Goal: Use online tool/utility: Utilize a website feature to perform a specific function

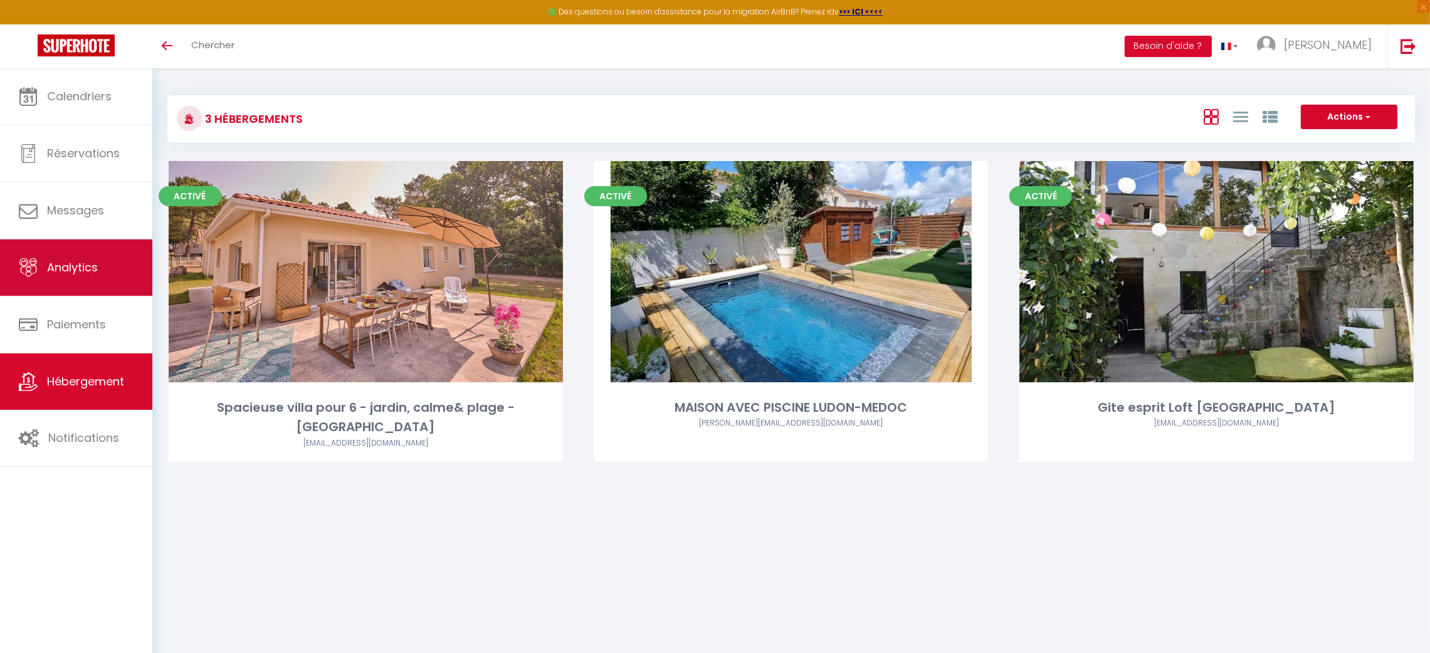
click at [78, 267] on span "Analytics" at bounding box center [72, 268] width 51 height 16
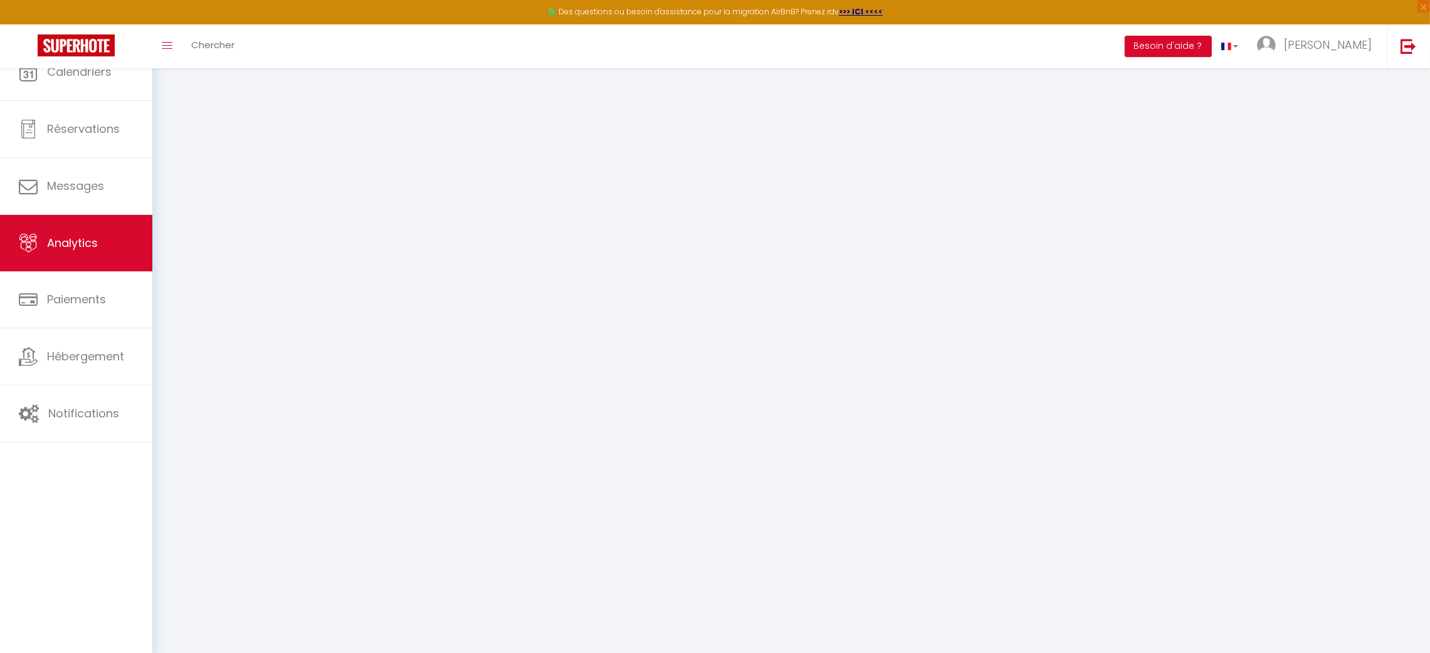
select select "2025"
select select "10"
select select
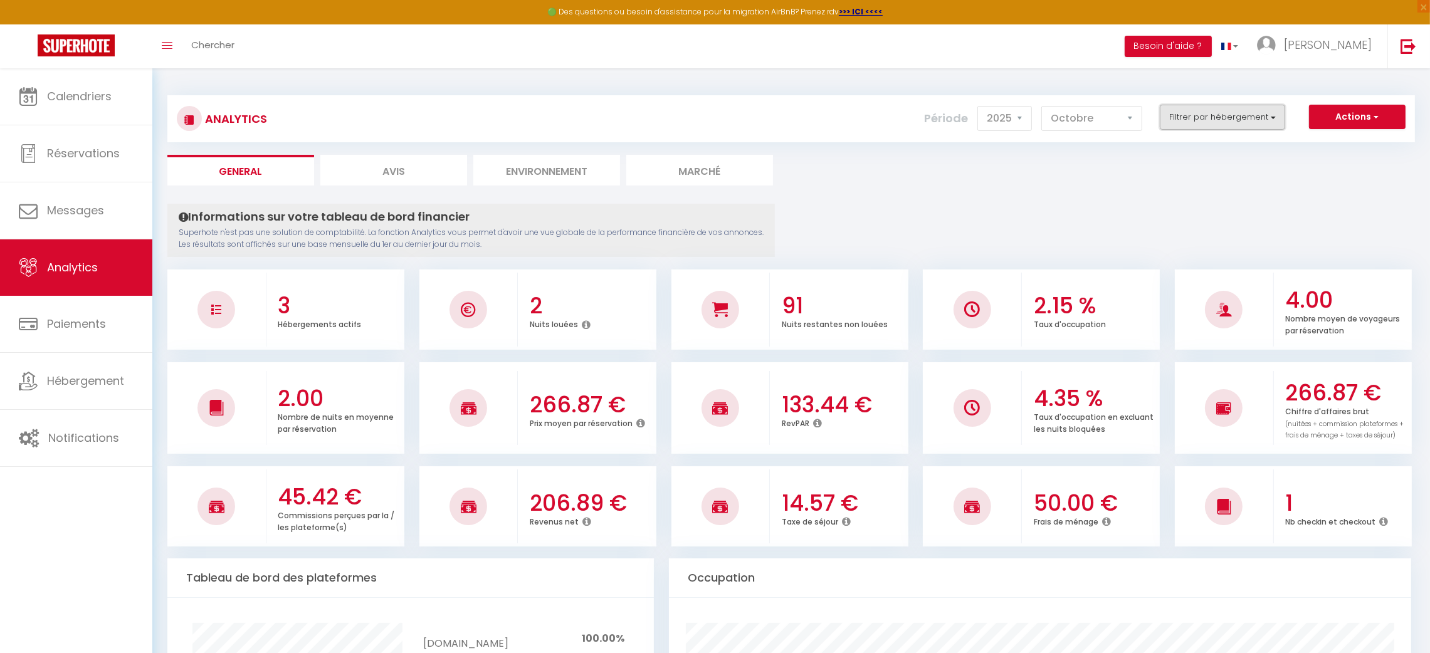
click at [1281, 120] on button "Filtrer par hébergement" at bounding box center [1222, 117] width 125 height 25
click at [1280, 120] on button "Filtrer par hébergement" at bounding box center [1222, 117] width 125 height 25
click at [1349, 115] on button "Actions" at bounding box center [1357, 117] width 97 height 25
click at [1347, 161] on link "Génération SuperAnalyzer" at bounding box center [1325, 160] width 159 height 16
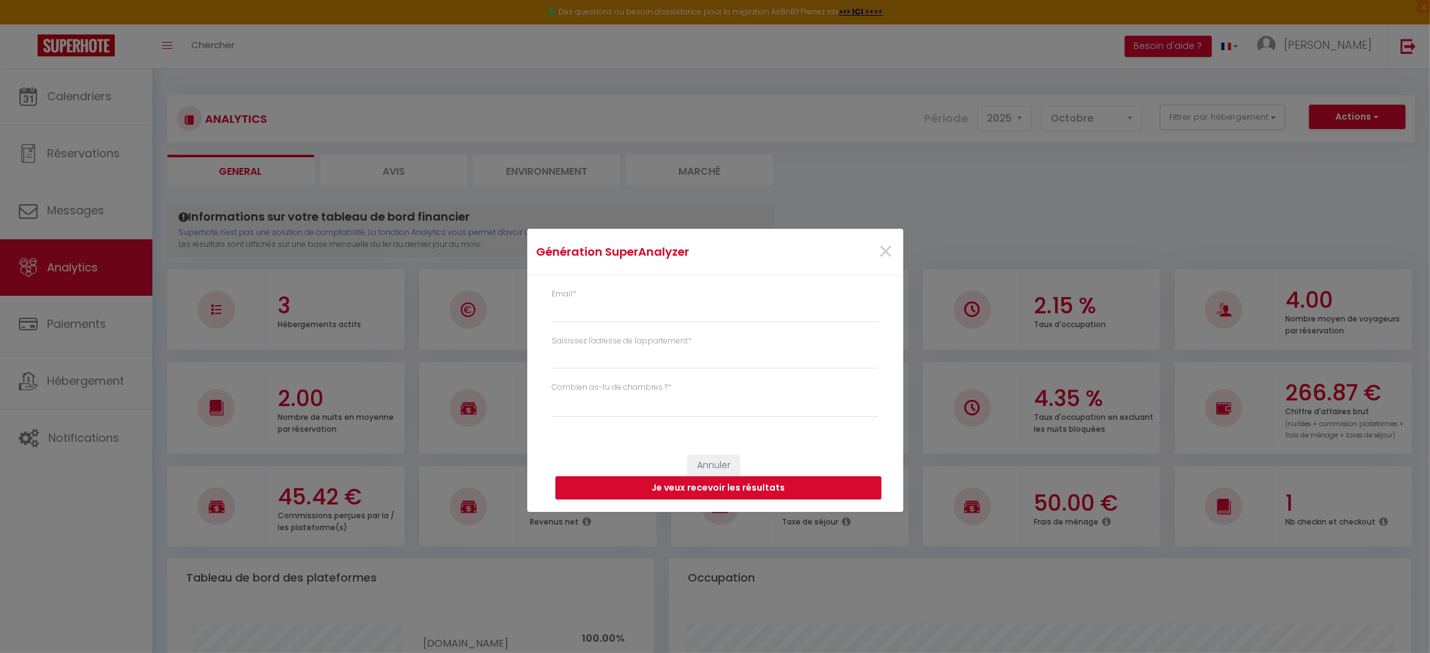
type input "[EMAIL_ADDRESS][DOMAIN_NAME]"
select select
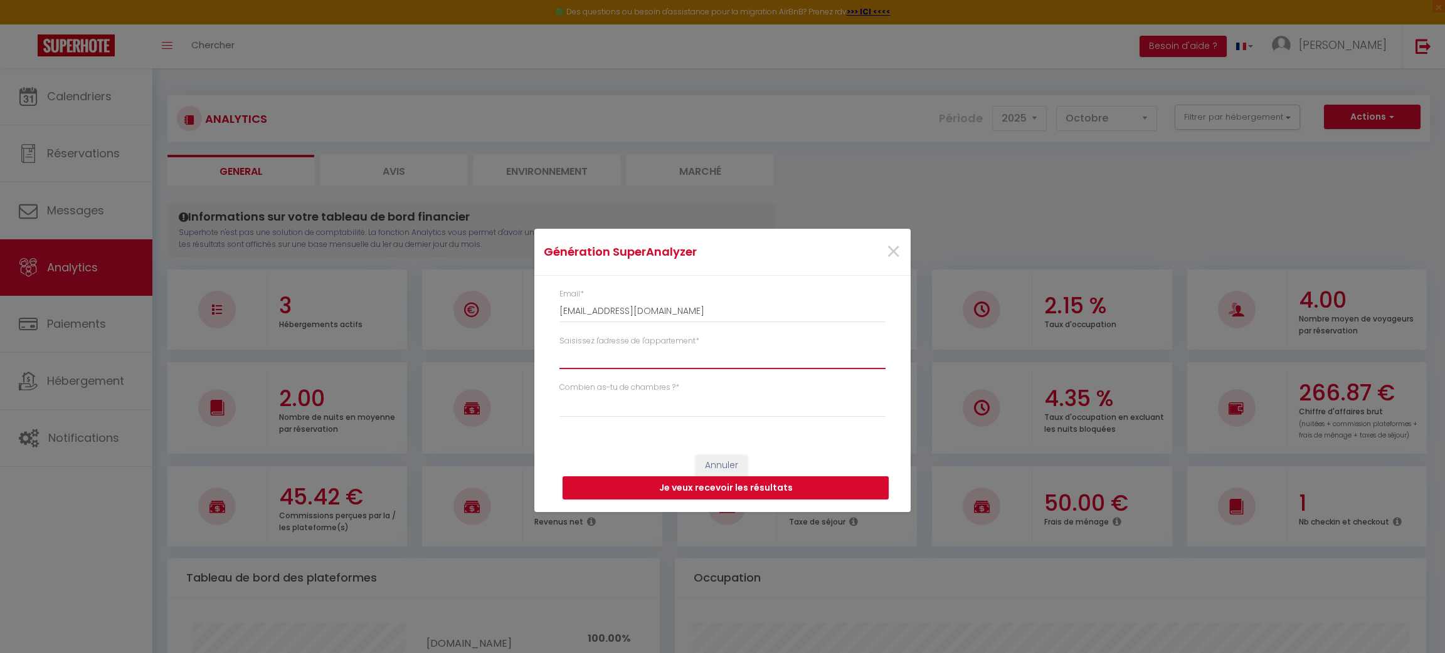
click at [616, 363] on input "Saisissez l'adresse de l'appartement *" at bounding box center [722, 358] width 326 height 23
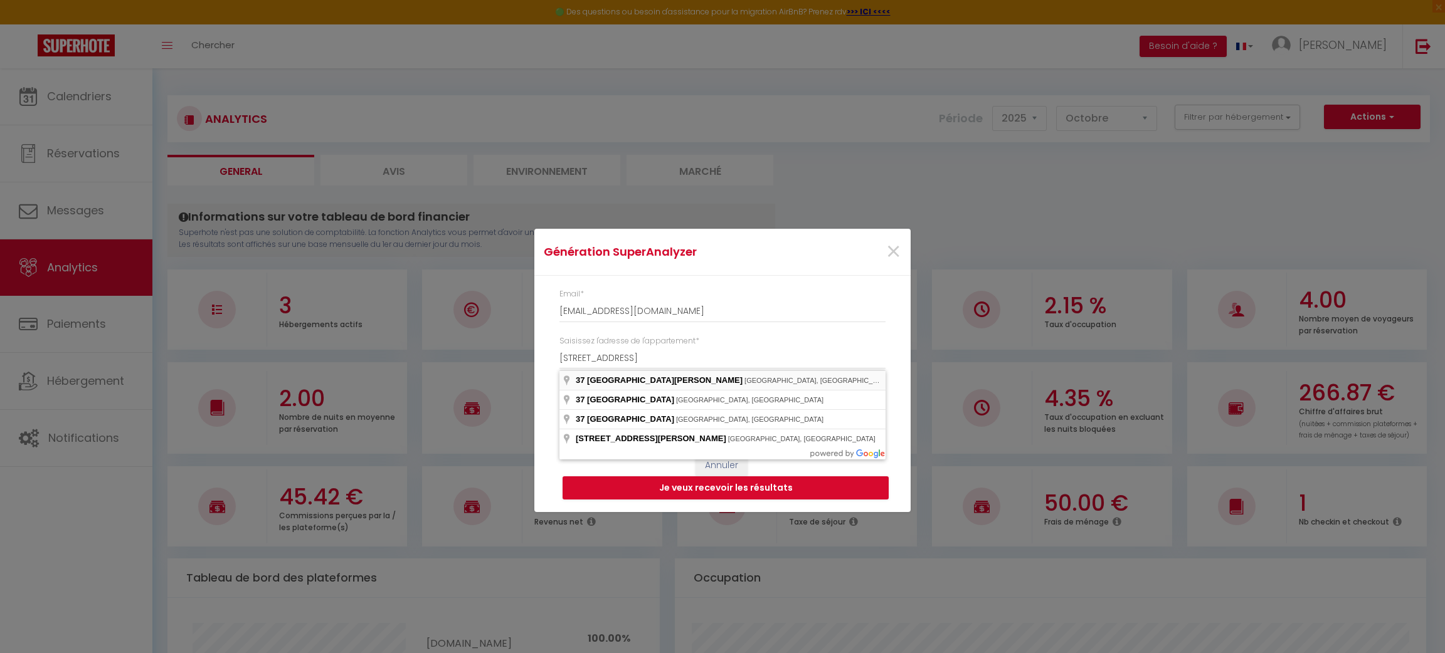
type input "[STREET_ADDRESS][PERSON_NAME]"
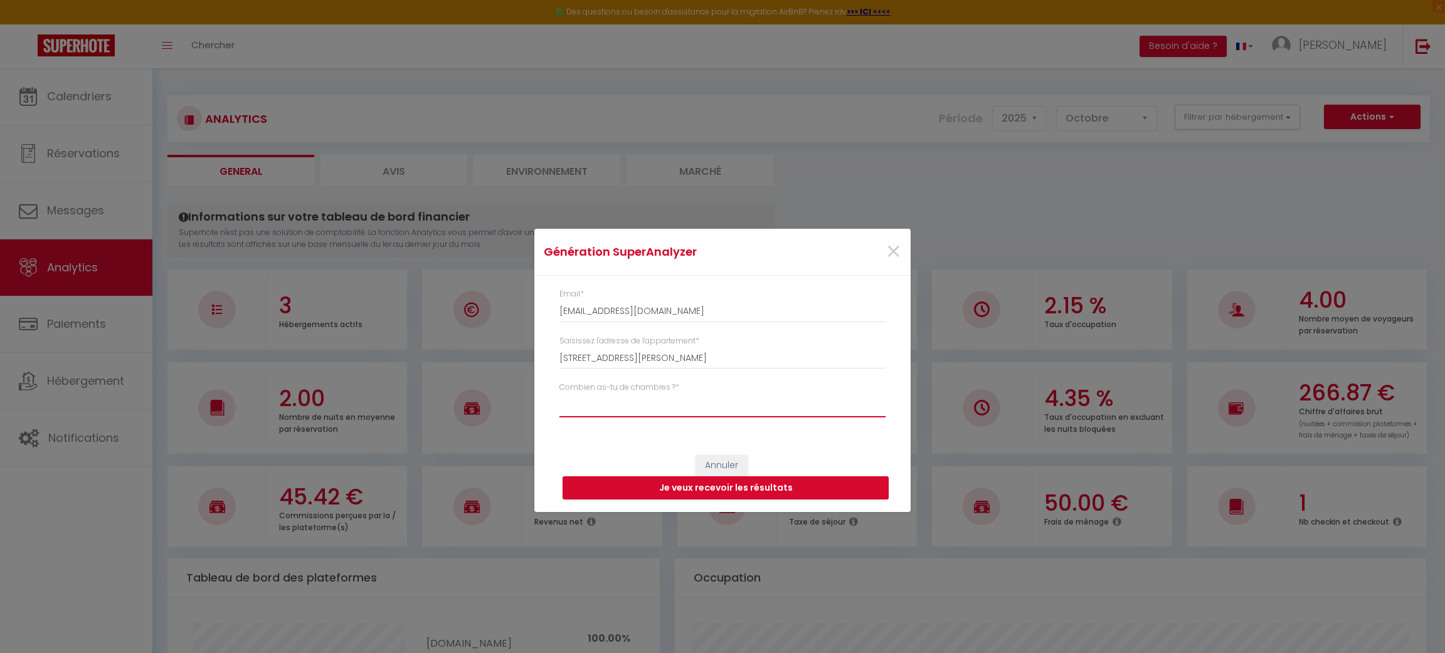
click at [634, 410] on select "Studio 1 chambre 2 chambres 3 chambres 4 chambres +" at bounding box center [722, 406] width 326 height 24
select select "studio"
click at [559, 394] on select "Studio 1 chambre 2 chambres 3 chambres 4 chambres +" at bounding box center [722, 406] width 326 height 24
click at [724, 492] on button "Je veux recevoir les résultats" at bounding box center [725, 488] width 326 height 24
